Goal: Information Seeking & Learning: Learn about a topic

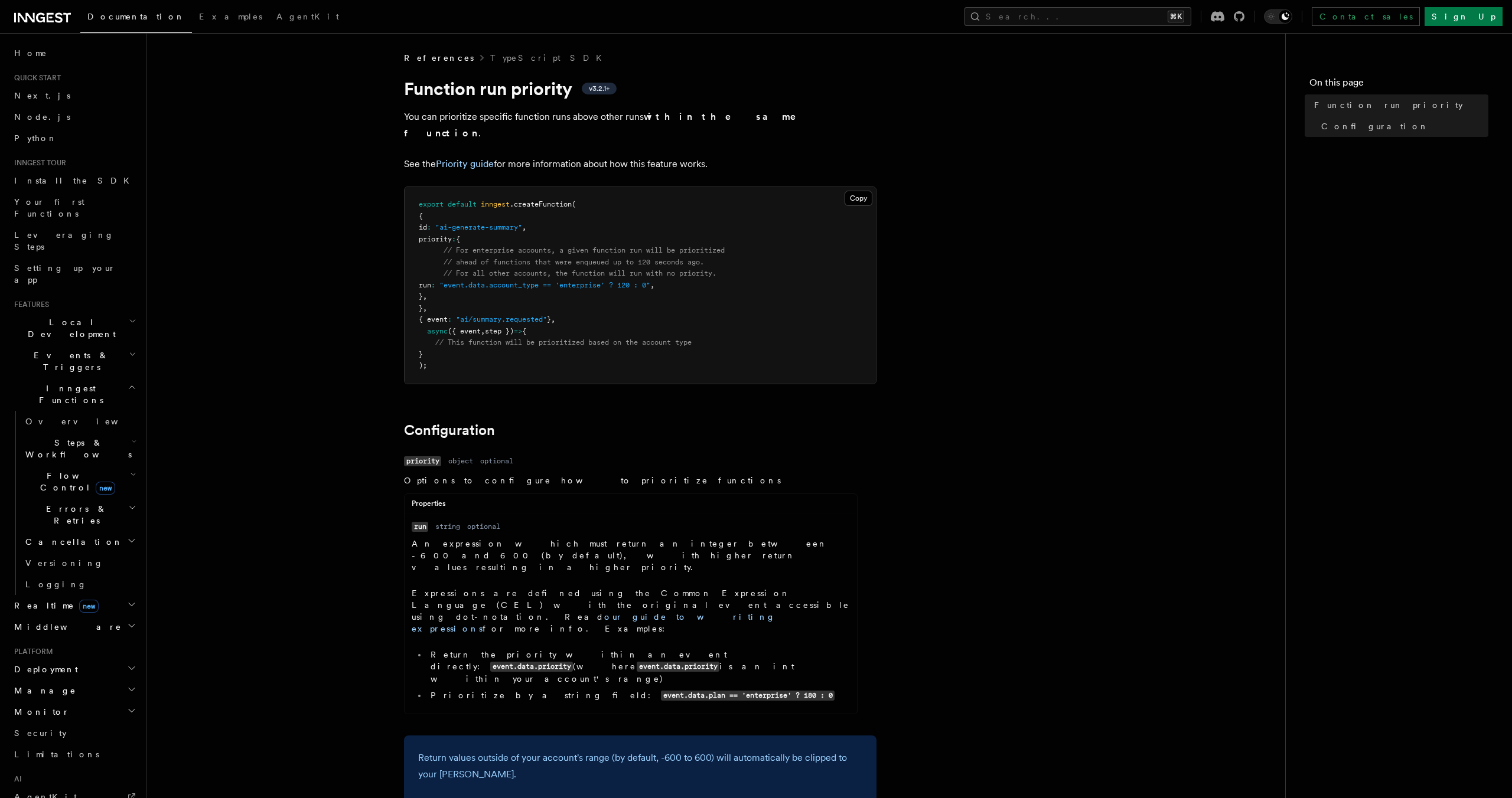
click at [541, 281] on span ""event.data.account_type == 'enterprise' ? 120 : 0"" at bounding box center [545, 285] width 211 height 8
click at [533, 250] on pre "export default inngest .createFunction ( { id : "ai-generate-summary" , priorit…" at bounding box center [640, 285] width 471 height 196
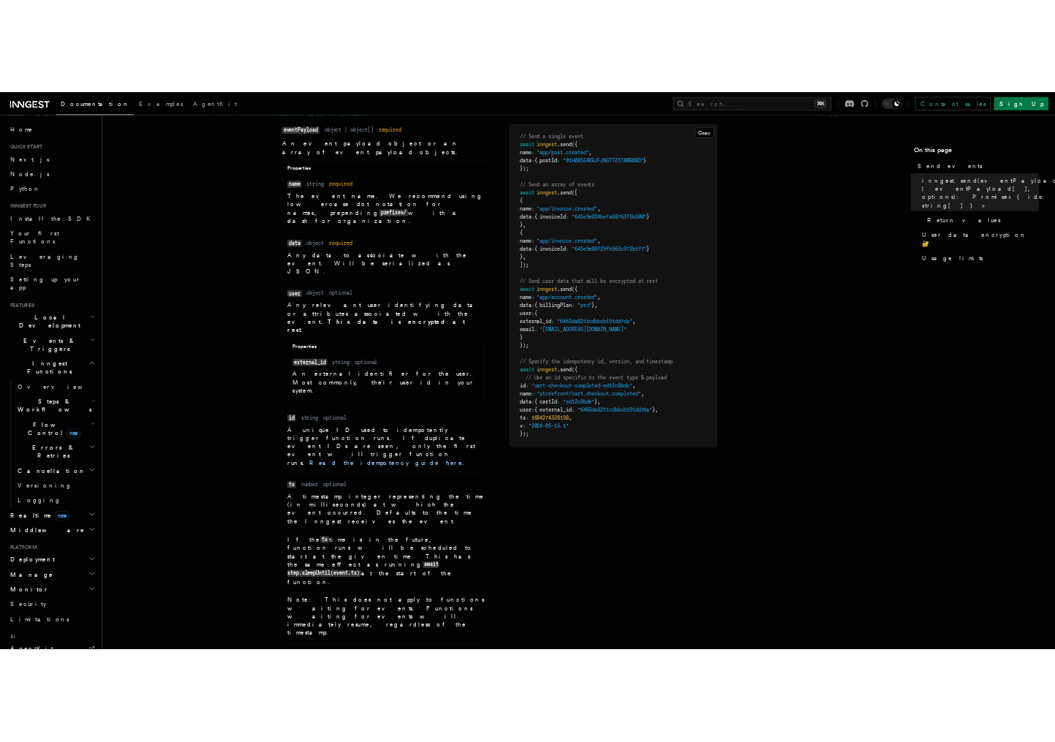
scroll to position [655, 0]
